Goal: Navigation & Orientation: Find specific page/section

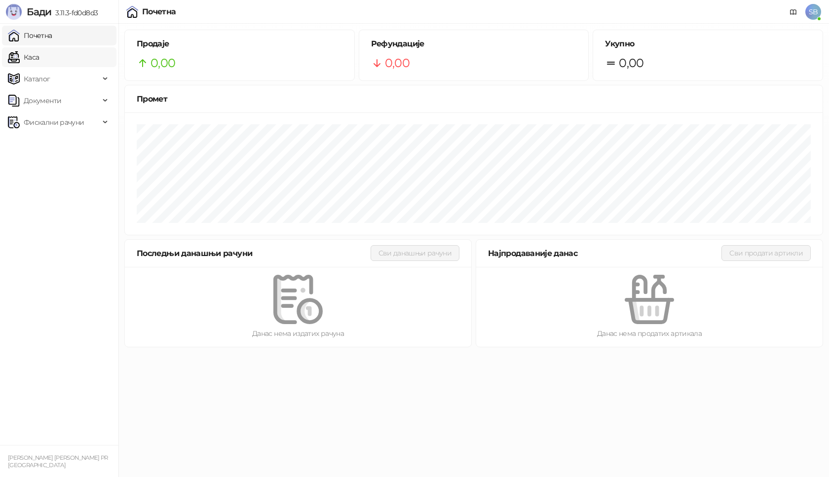
click at [39, 60] on link "Каса" at bounding box center [23, 57] width 31 height 20
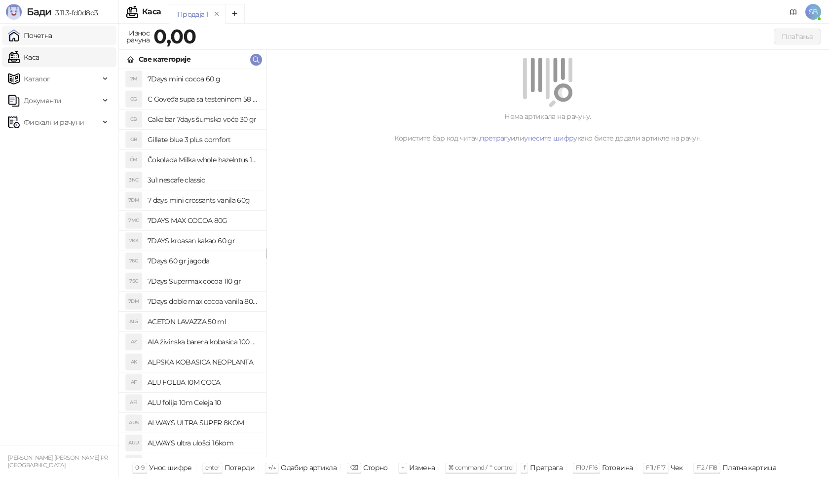
click at [48, 35] on link "Почетна" at bounding box center [30, 36] width 44 height 20
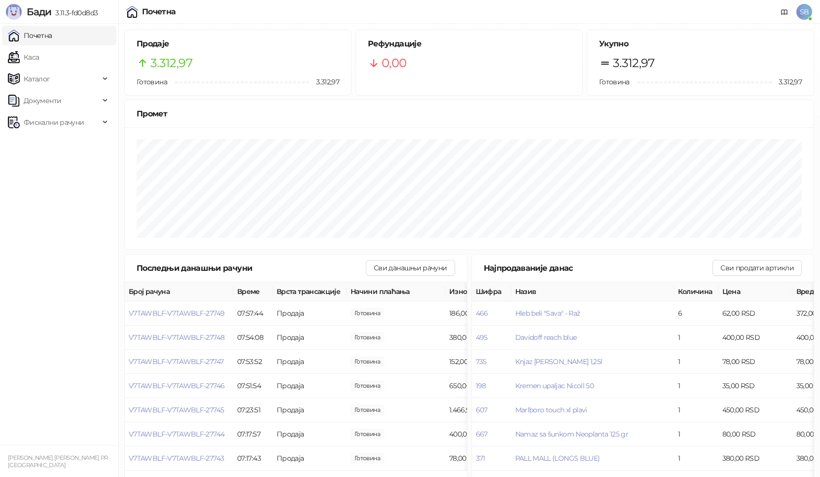
click at [55, 46] on ul "Почетна [PERSON_NAME] Документи Фискални рачуни" at bounding box center [59, 234] width 118 height 421
click at [39, 62] on link "Каса" at bounding box center [23, 57] width 31 height 20
click at [52, 45] on link "Почетна" at bounding box center [30, 36] width 44 height 20
